Goal: Navigation & Orientation: Find specific page/section

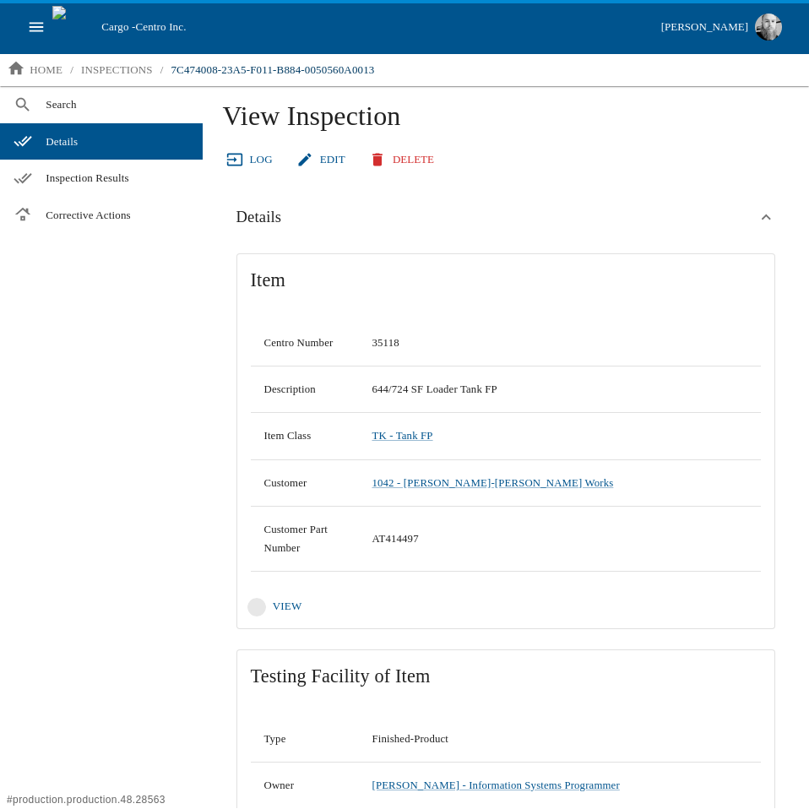
click at [253, 155] on link "Log" at bounding box center [251, 160] width 57 height 30
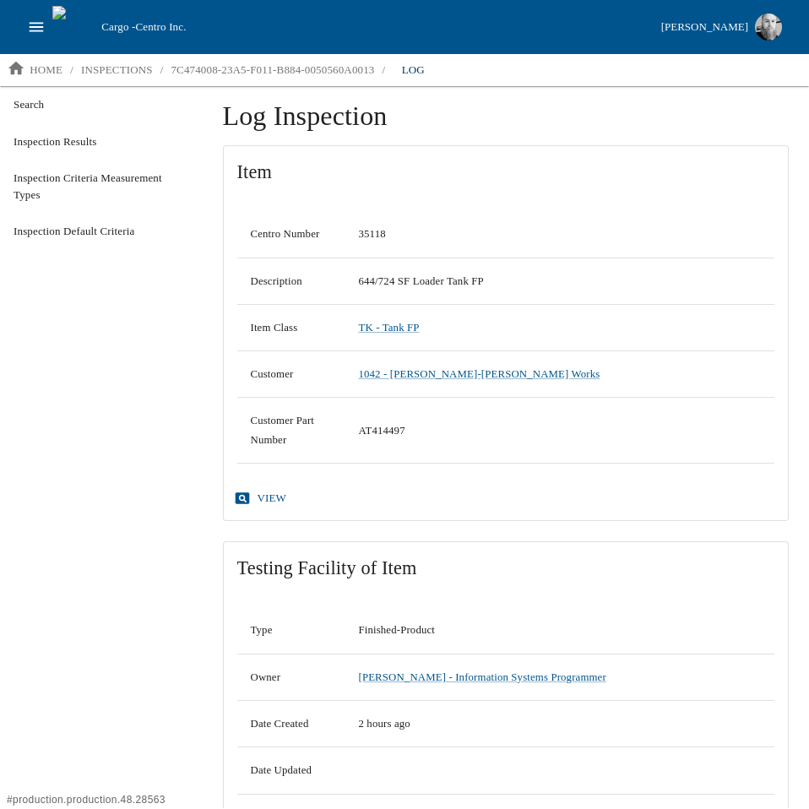
click at [148, 353] on div "Search Inspection Results Inspection Criteria Measurement Types Inspection Defa…" at bounding box center [101, 447] width 203 height 722
click at [31, 25] on icon "open drawer" at bounding box center [36, 27] width 19 height 19
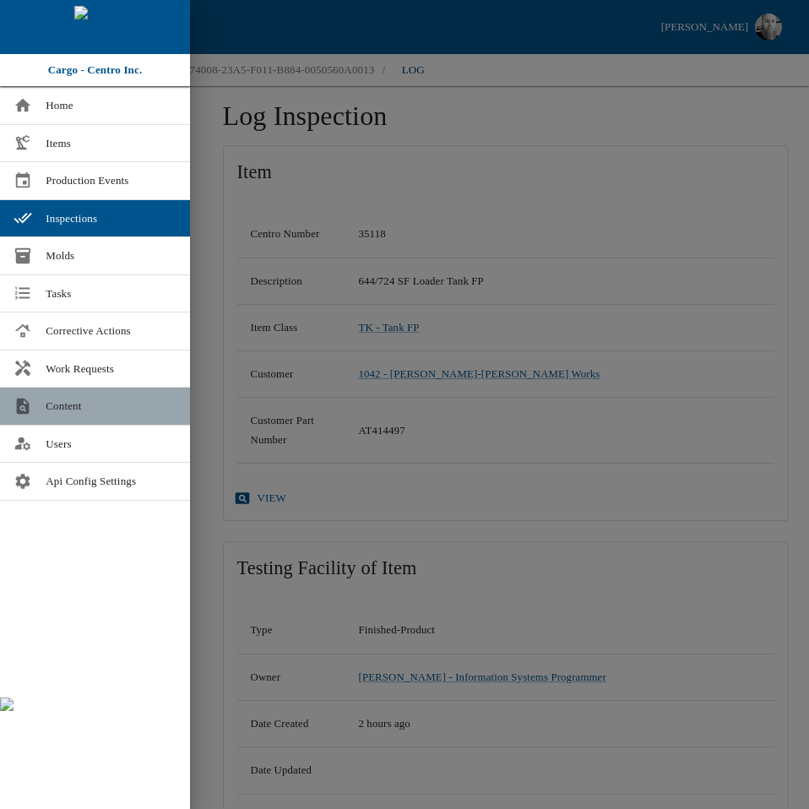
click at [67, 407] on span "Content" at bounding box center [111, 406] width 131 height 17
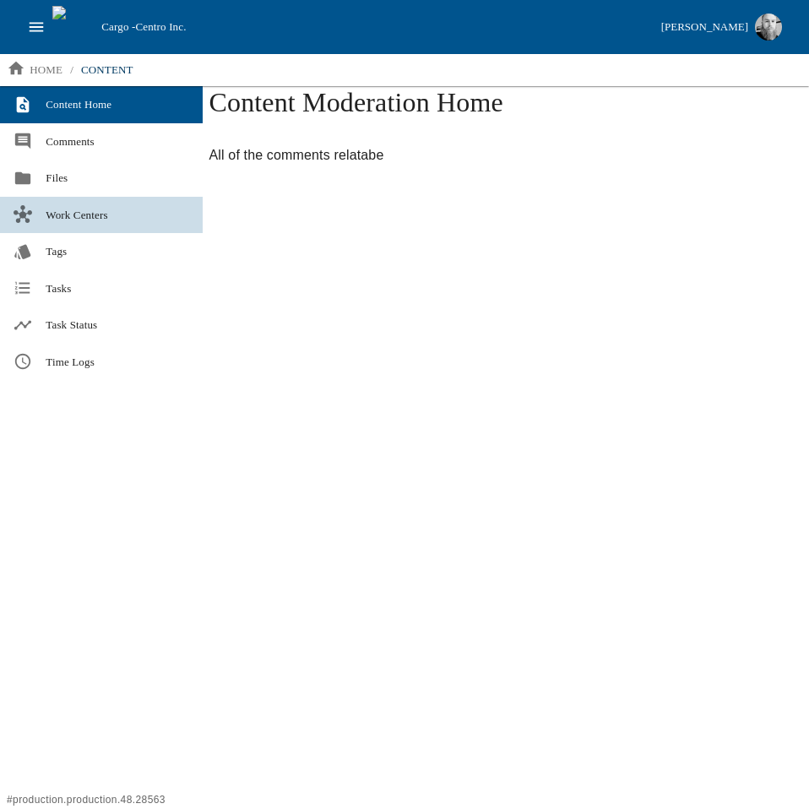
click at [62, 204] on link "Work Centers" at bounding box center [101, 215] width 203 height 37
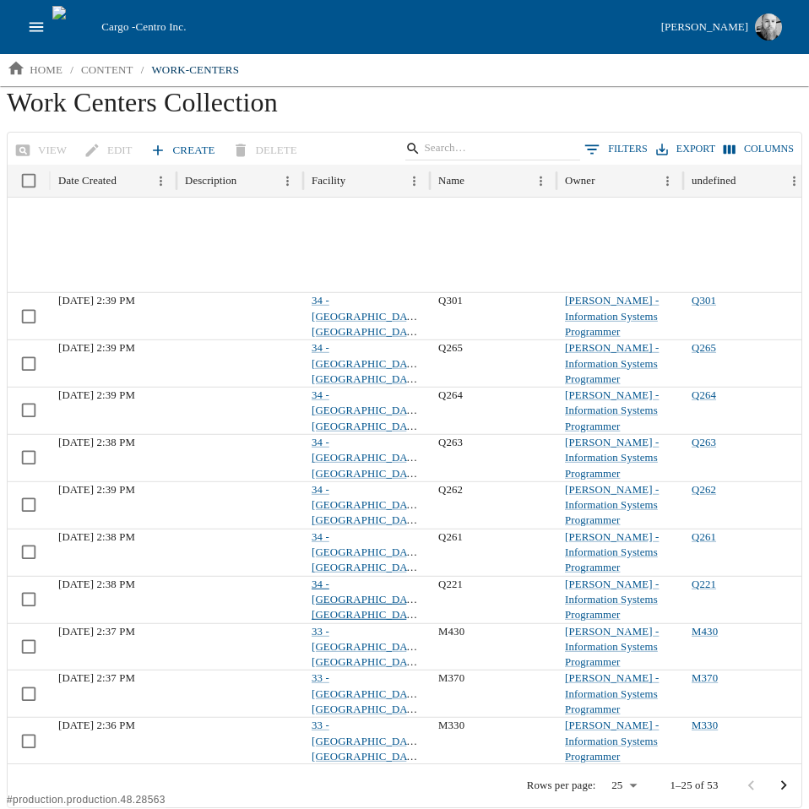
scroll to position [568, 0]
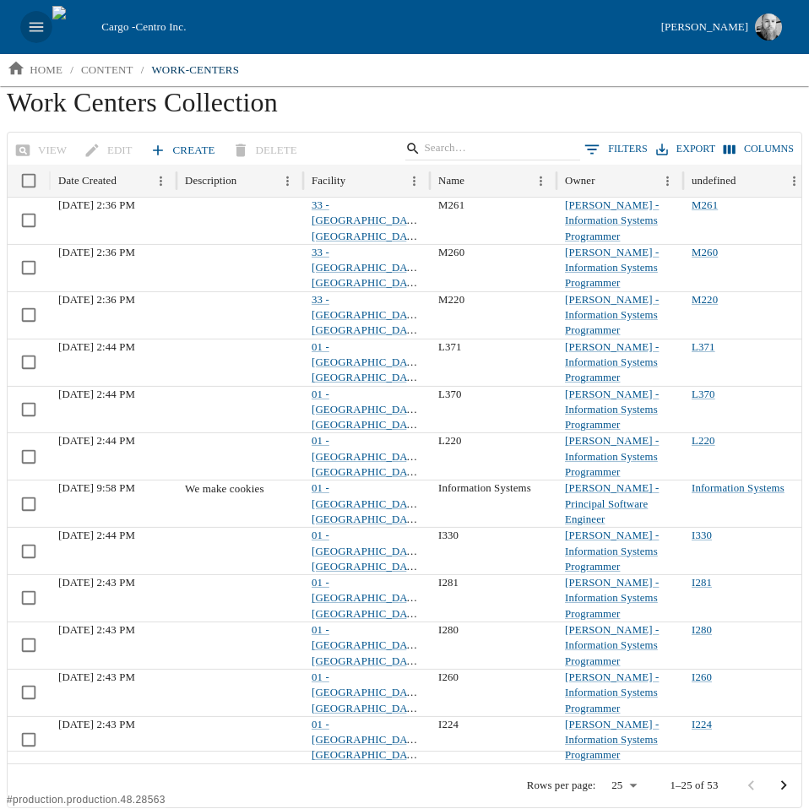
click at [35, 26] on icon "open drawer" at bounding box center [36, 27] width 19 height 19
